Goal: Task Accomplishment & Management: Complete application form

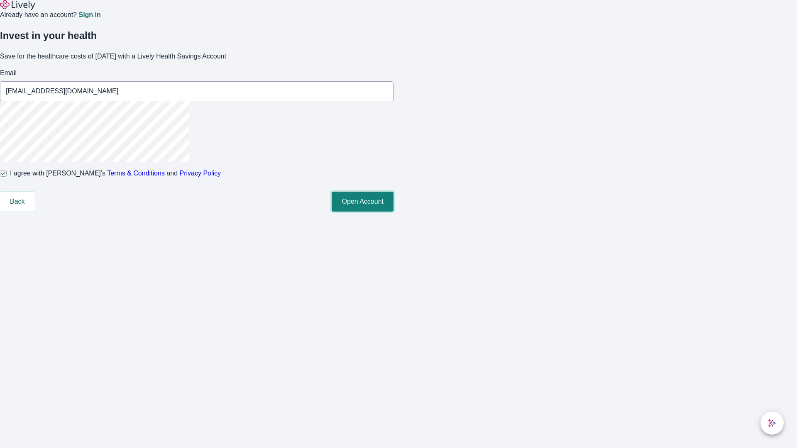
click at [393, 212] on button "Open Account" at bounding box center [363, 202] width 62 height 20
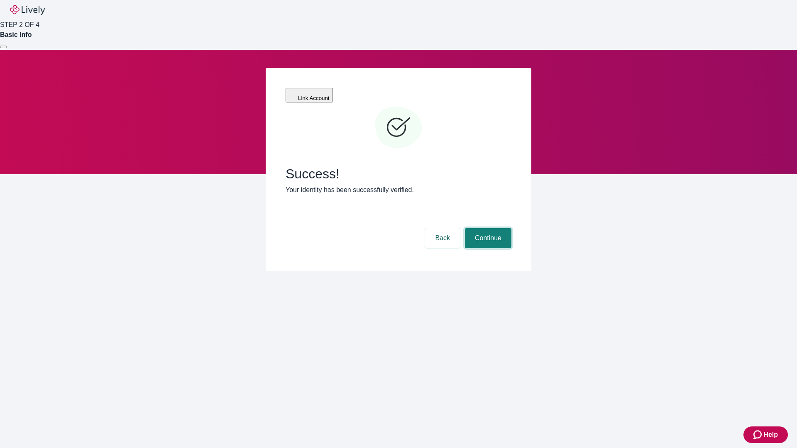
click at [487, 228] on button "Continue" at bounding box center [488, 238] width 46 height 20
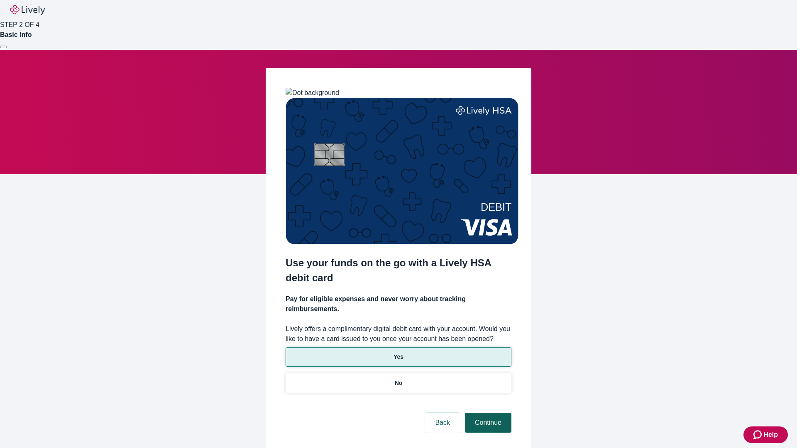
click at [398, 379] on p "No" at bounding box center [399, 383] width 8 height 9
click at [487, 413] on button "Continue" at bounding box center [488, 423] width 46 height 20
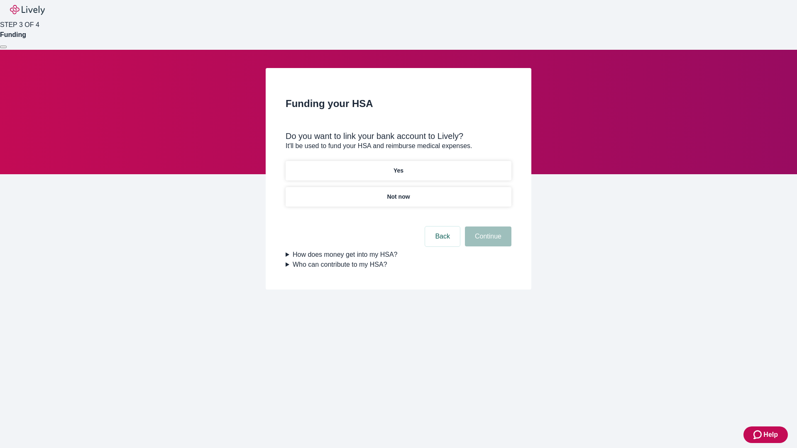
click at [398, 166] on p "Yes" at bounding box center [398, 170] width 10 height 9
click at [487, 227] on button "Continue" at bounding box center [488, 237] width 46 height 20
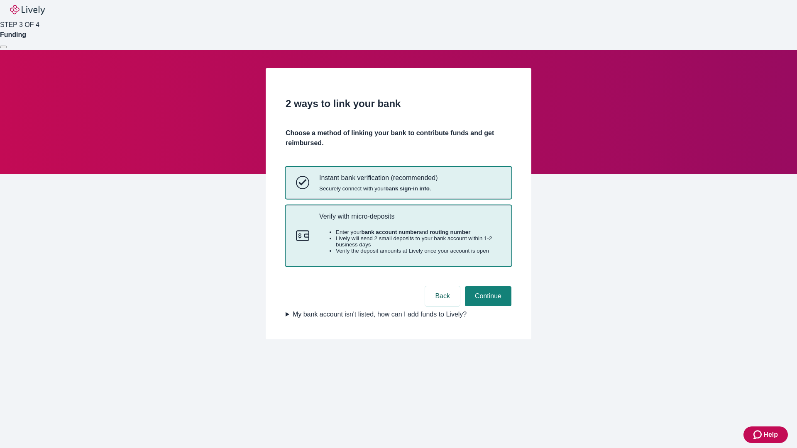
click at [410, 220] on p "Verify with micro-deposits" at bounding box center [410, 217] width 182 height 8
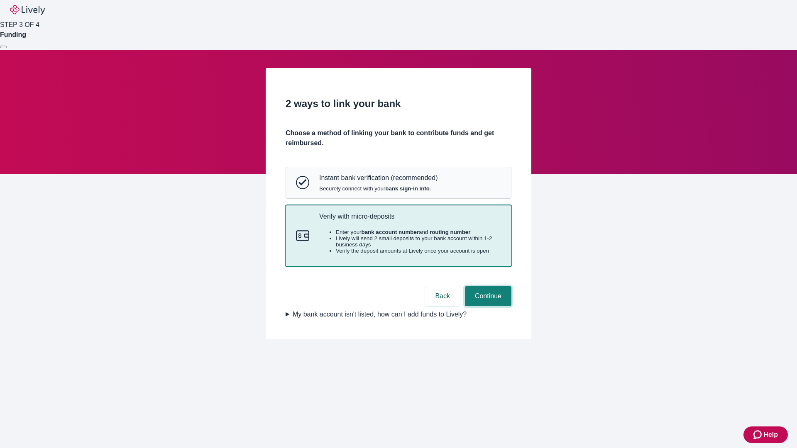
click at [487, 306] on button "Continue" at bounding box center [488, 296] width 46 height 20
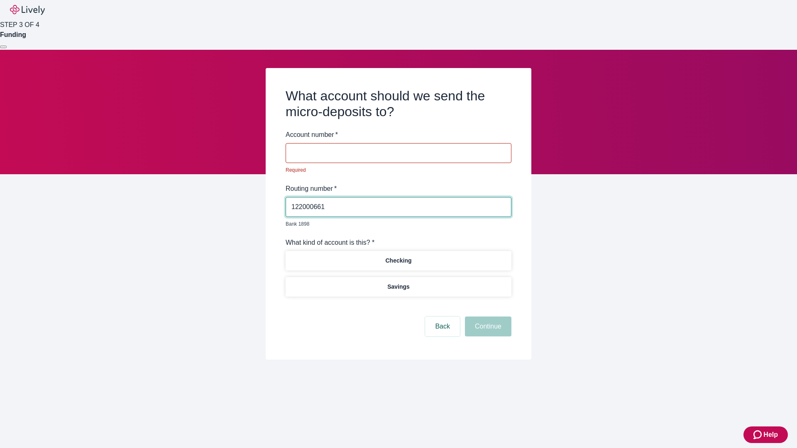
type input "122000661"
type input "005640"
